Goal: Information Seeking & Learning: Learn about a topic

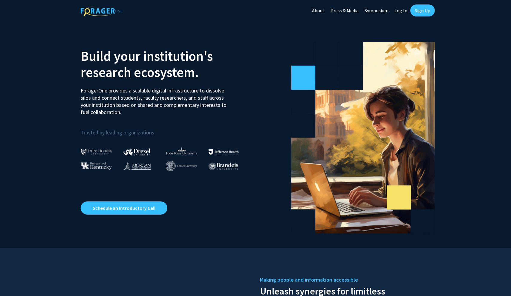
click at [403, 13] on link "Log In" at bounding box center [400, 10] width 19 height 21
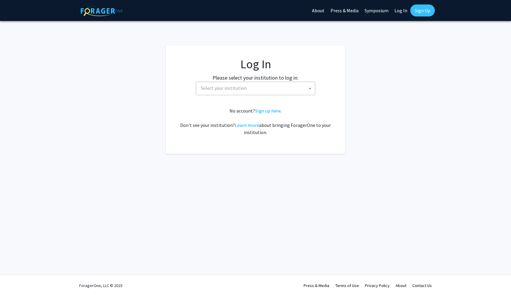
click at [277, 91] on span "Select your institution" at bounding box center [256, 88] width 117 height 12
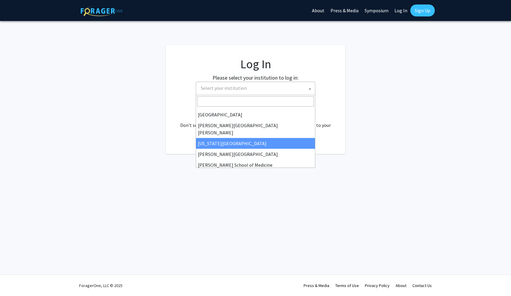
scroll to position [104, 0]
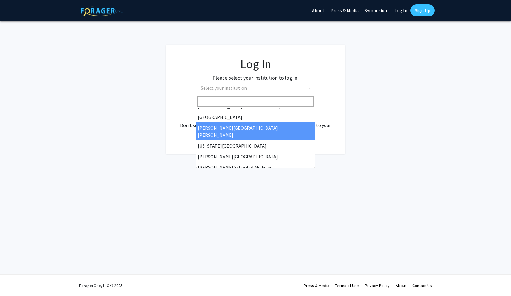
select select "1"
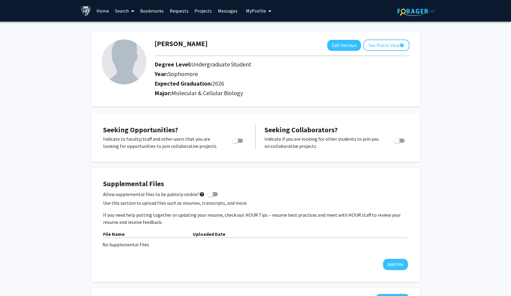
click at [124, 13] on link "Search" at bounding box center [124, 10] width 25 height 21
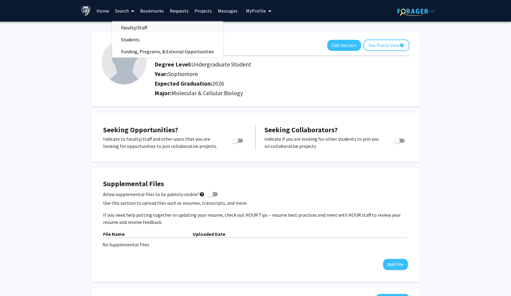
click at [124, 28] on span "Faculty/Staff" at bounding box center [134, 28] width 44 height 12
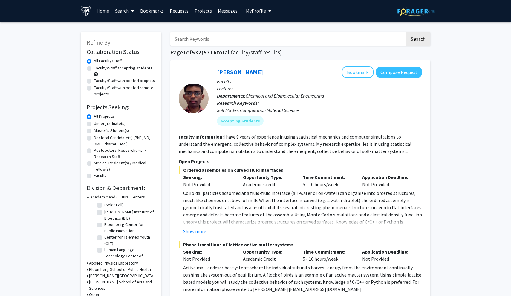
click at [94, 126] on label "Undergraduate(s)" at bounding box center [110, 123] width 32 height 6
click at [94, 124] on input "Undergraduate(s)" at bounding box center [96, 122] width 4 height 4
radio input "true"
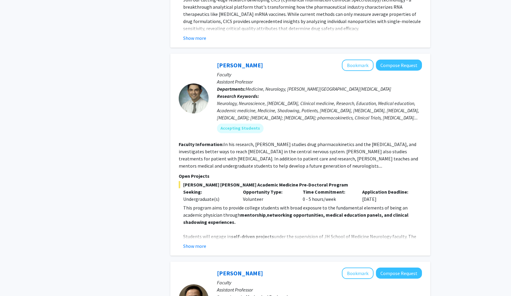
scroll to position [2039, 0]
